Goal: Task Accomplishment & Management: Manage account settings

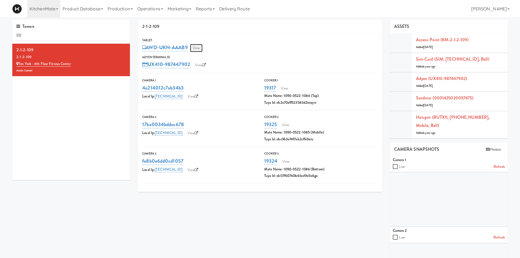
click at [200, 49] on link "View" at bounding box center [196, 48] width 13 height 8
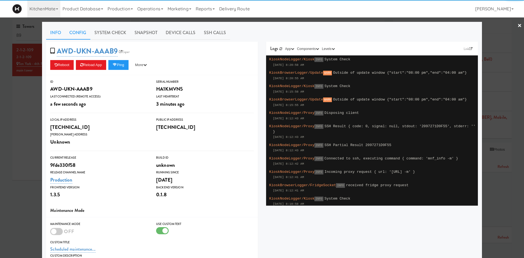
click at [65, 30] on link "Config" at bounding box center [77, 33] width 25 height 14
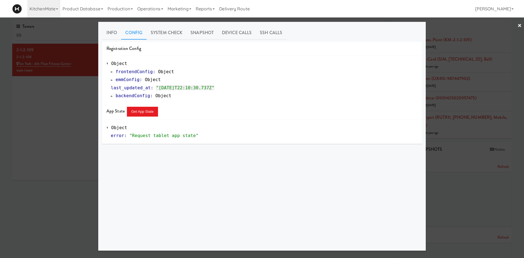
click at [120, 77] on span "emmConfig" at bounding box center [128, 79] width 24 height 5
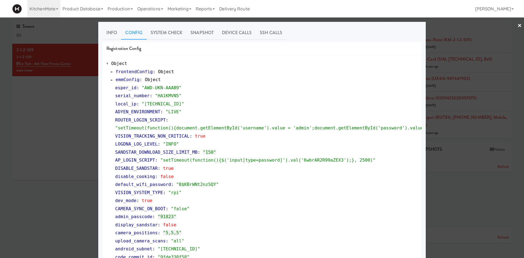
click at [61, 155] on div at bounding box center [262, 129] width 524 height 258
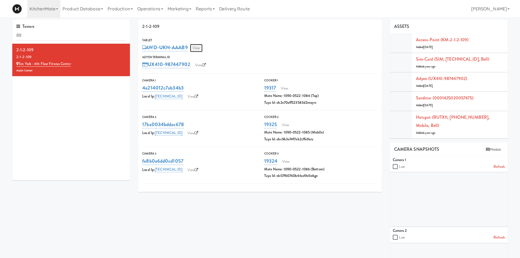
click at [199, 47] on link "View" at bounding box center [196, 48] width 13 height 8
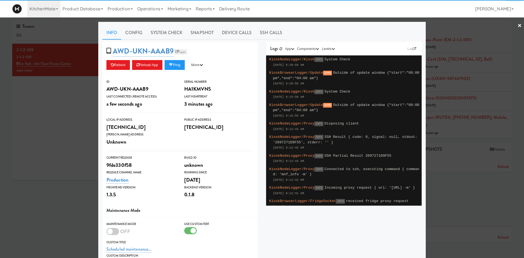
click at [184, 52] on link "Esper" at bounding box center [181, 51] width 14 height 5
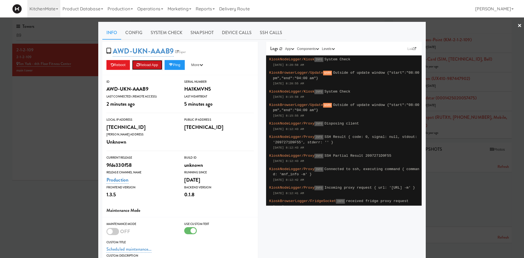
click at [144, 65] on button "Reload App" at bounding box center [147, 65] width 30 height 10
click at [85, 79] on div at bounding box center [262, 129] width 524 height 258
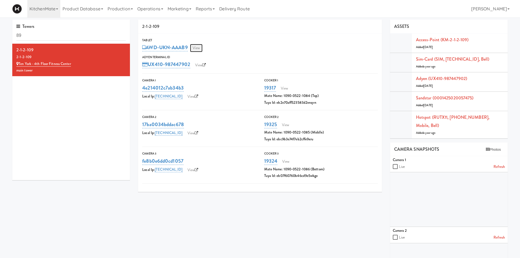
click at [200, 48] on link "View" at bounding box center [196, 48] width 13 height 8
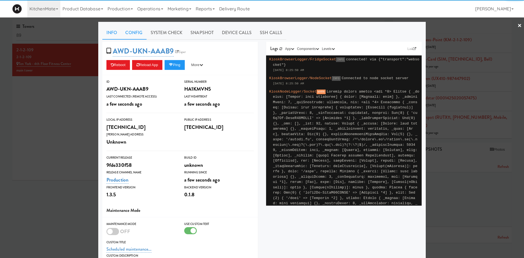
click at [135, 31] on link "Config" at bounding box center [133, 33] width 25 height 14
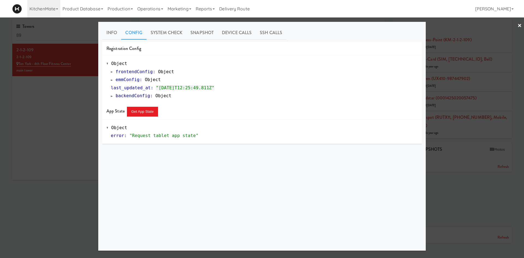
click at [117, 80] on span "emmConfig" at bounding box center [128, 79] width 24 height 5
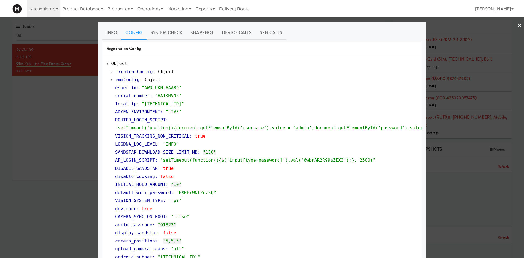
click at [72, 129] on div at bounding box center [262, 129] width 524 height 258
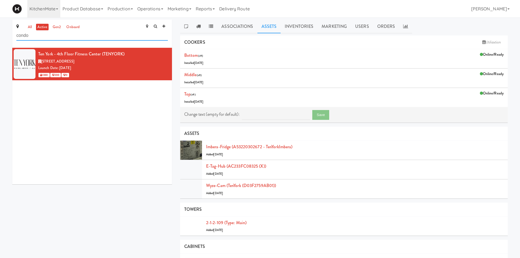
click at [95, 36] on input "condo" at bounding box center [91, 36] width 151 height 10
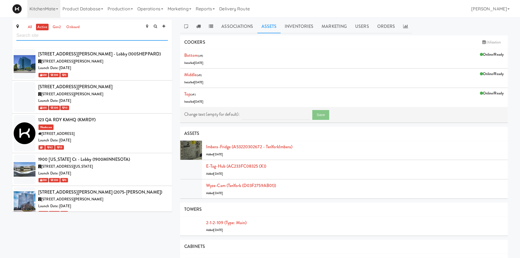
scroll to position [2533, 0]
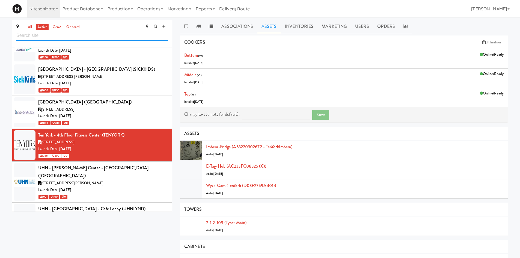
click at [89, 38] on input "text" at bounding box center [91, 36] width 151 height 10
paste input "AEROCENTRE"
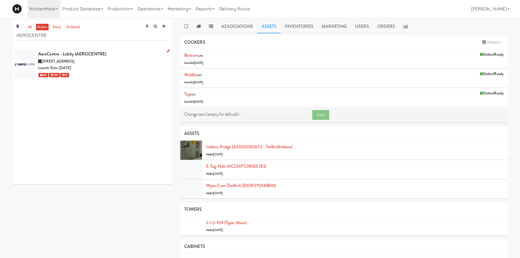
click at [127, 71] on div "600 200 10" at bounding box center [103, 74] width 130 height 7
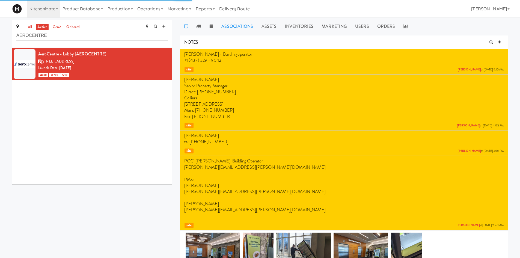
click at [243, 29] on link "Associations" at bounding box center [237, 27] width 40 height 14
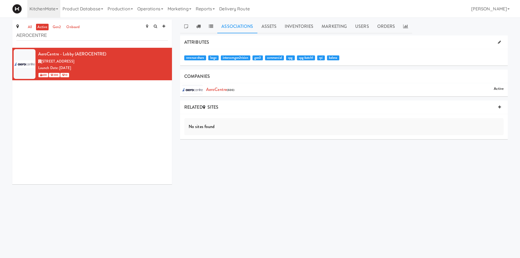
click at [274, 58] on span "commercial" at bounding box center [274, 57] width 19 height 5
drag, startPoint x: 268, startPoint y: 58, endPoint x: 285, endPoint y: 59, distance: 16.9
click at [284, 59] on span "commercial" at bounding box center [274, 57] width 19 height 5
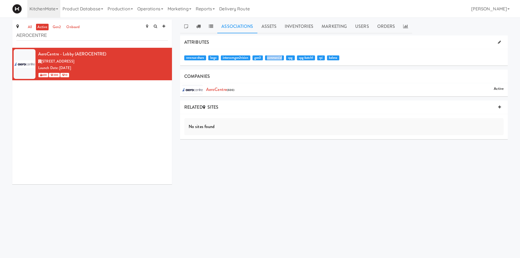
copy span "commercial"
click at [65, 40] on input "AEROCENTRE" at bounding box center [91, 36] width 151 height 10
paste input "commercial"
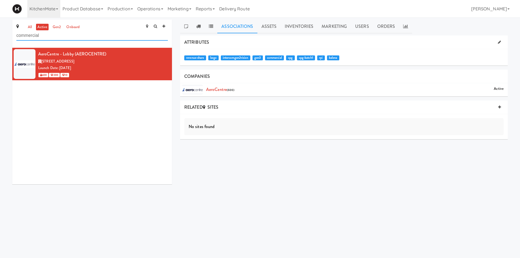
type input "commercial"
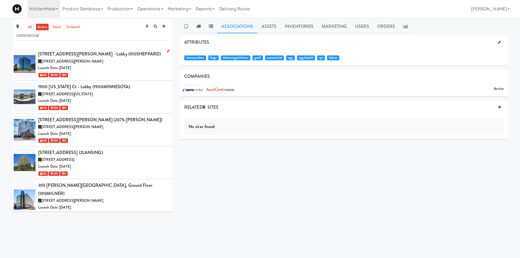
click at [127, 57] on div "[STREET_ADDRESS][PERSON_NAME] - Lobby (100SHEPPARD)" at bounding box center [103, 54] width 130 height 8
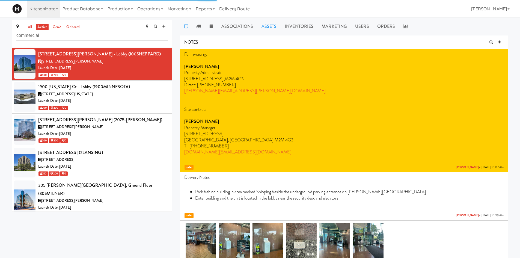
click at [269, 25] on link "Assets" at bounding box center [268, 27] width 23 height 14
